Goal: Find specific page/section: Find specific page/section

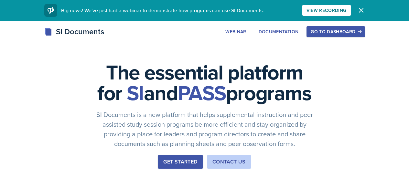
click at [369, 37] on div "SI Documents Webinar Documentation Go to Dashboard Sign Up Go to Dashboard" at bounding box center [204, 32] width 331 height 12
click at [360, 29] on div "Go to Dashboard" at bounding box center [336, 31] width 50 height 5
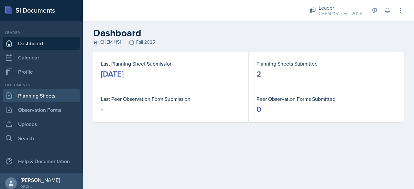
click at [53, 88] on div "Documents Planning Sheets Observation Forms Uploads Search" at bounding box center [42, 113] width 78 height 63
click at [57, 94] on link "Planning Sheets" at bounding box center [42, 95] width 78 height 13
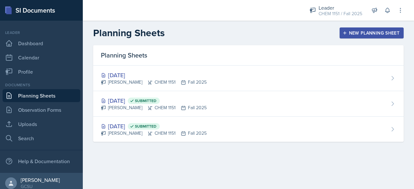
click at [57, 94] on link "Planning Sheets" at bounding box center [42, 95] width 78 height 13
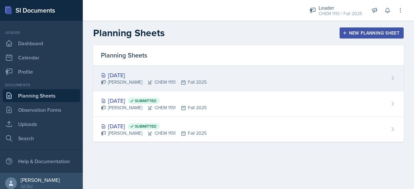
click at [143, 70] on div "[DATE] Odeya Atar CHEM 1151 Fall 2025" at bounding box center [248, 79] width 310 height 26
